Goal: Task Accomplishment & Management: Manage account settings

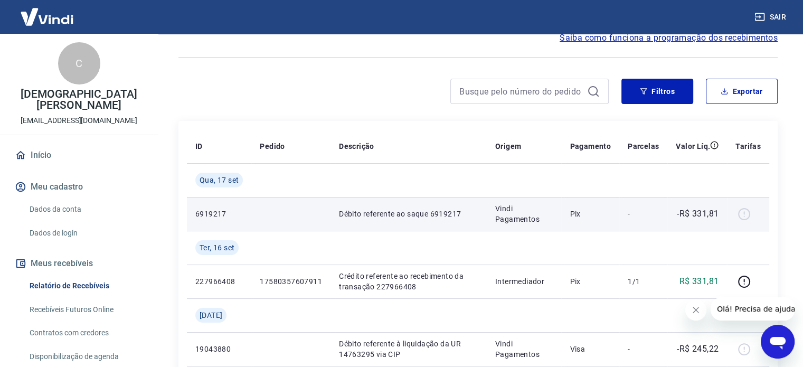
scroll to position [106, 0]
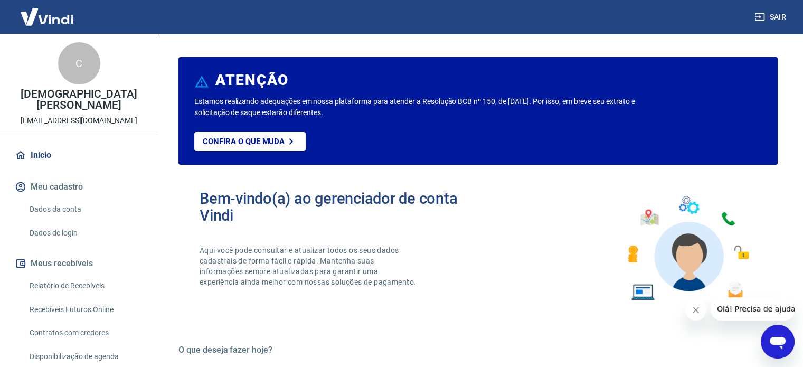
scroll to position [63, 0]
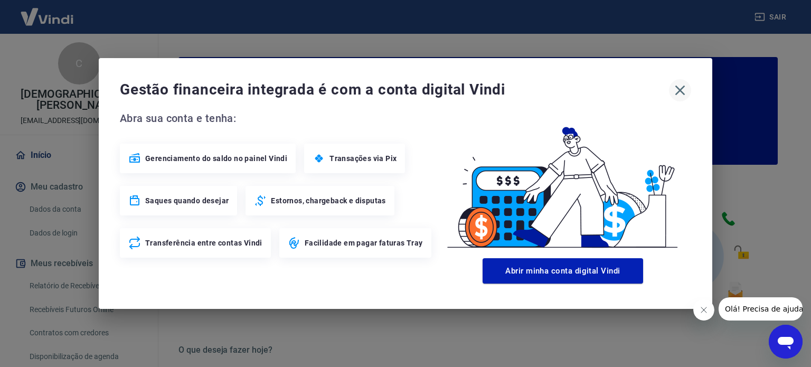
click at [680, 93] on icon "button" at bounding box center [679, 90] width 17 height 17
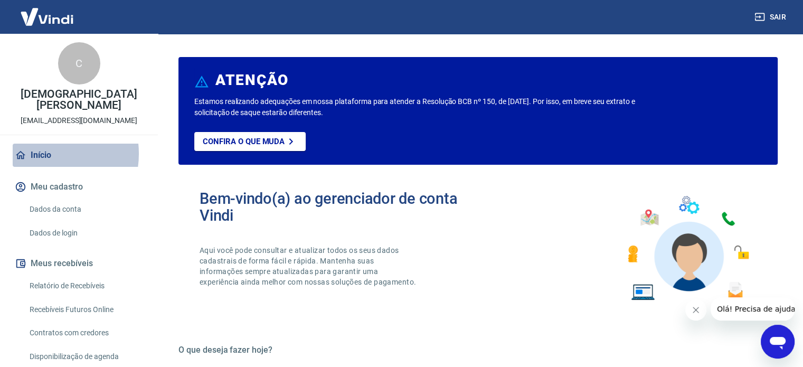
click at [42, 154] on link "Início" at bounding box center [79, 155] width 132 height 23
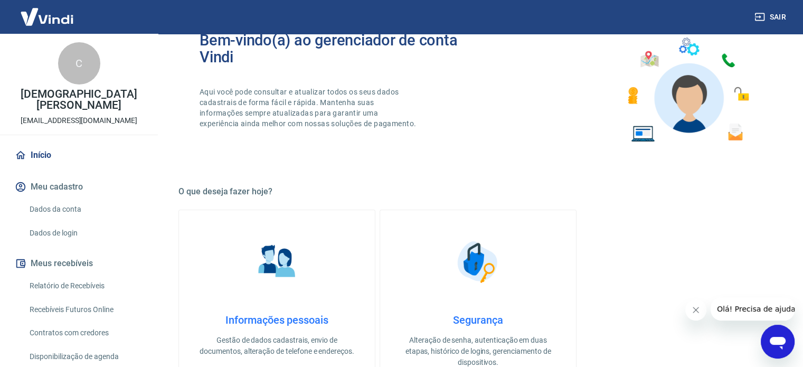
scroll to position [264, 0]
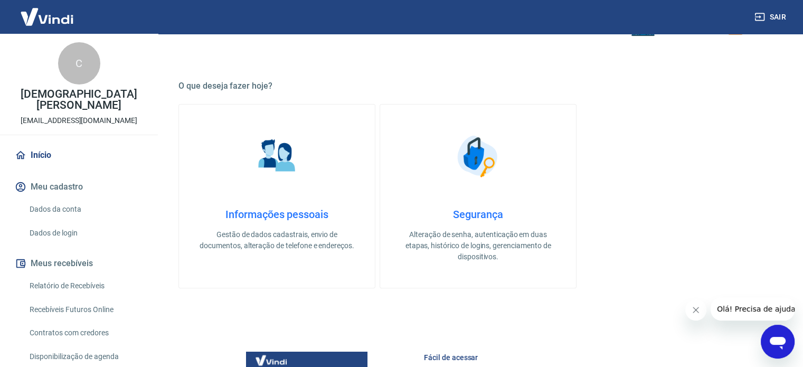
click at [88, 285] on link "Relatório de Recebíveis" at bounding box center [85, 286] width 120 height 22
